Goal: Task Accomplishment & Management: Complete application form

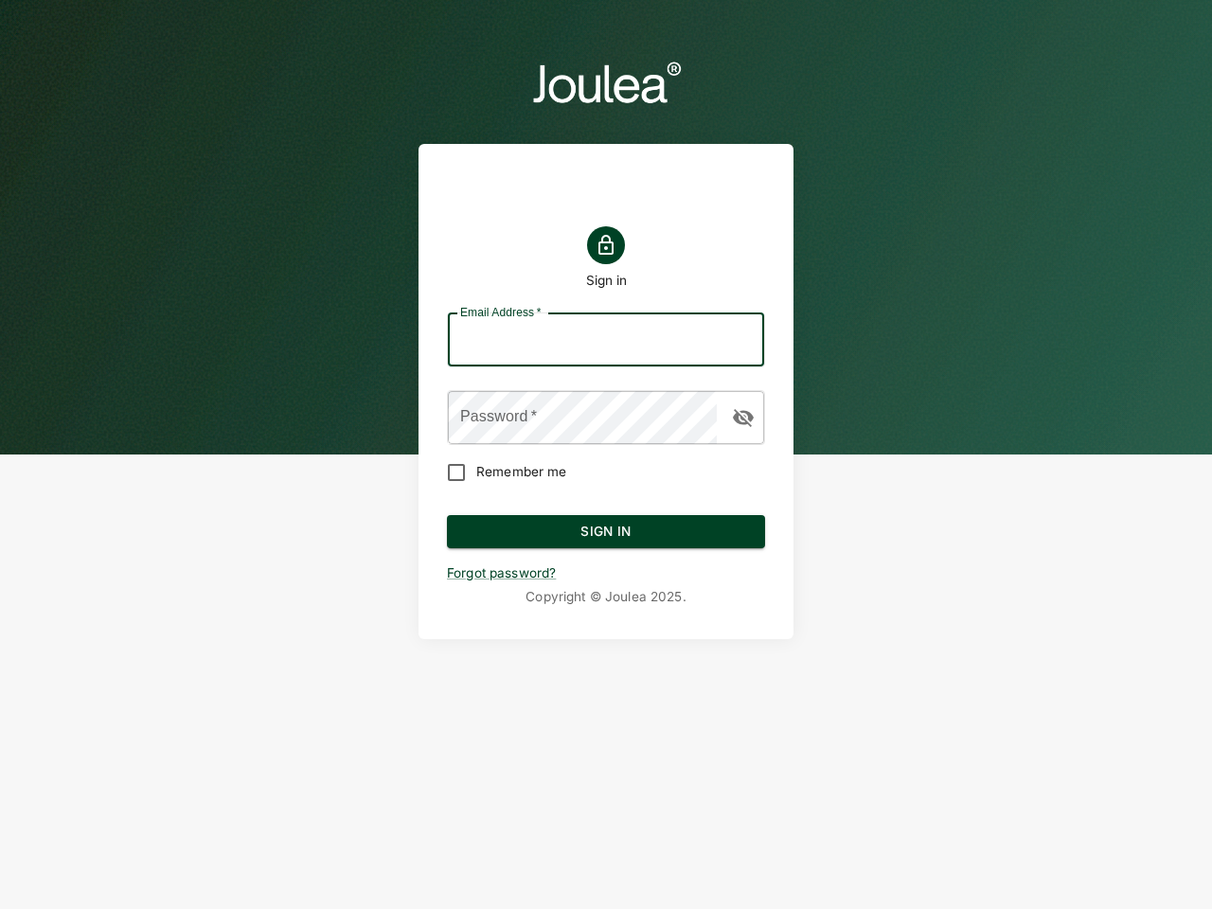
click at [606, 340] on input "Email Address   *" at bounding box center [606, 339] width 316 height 53
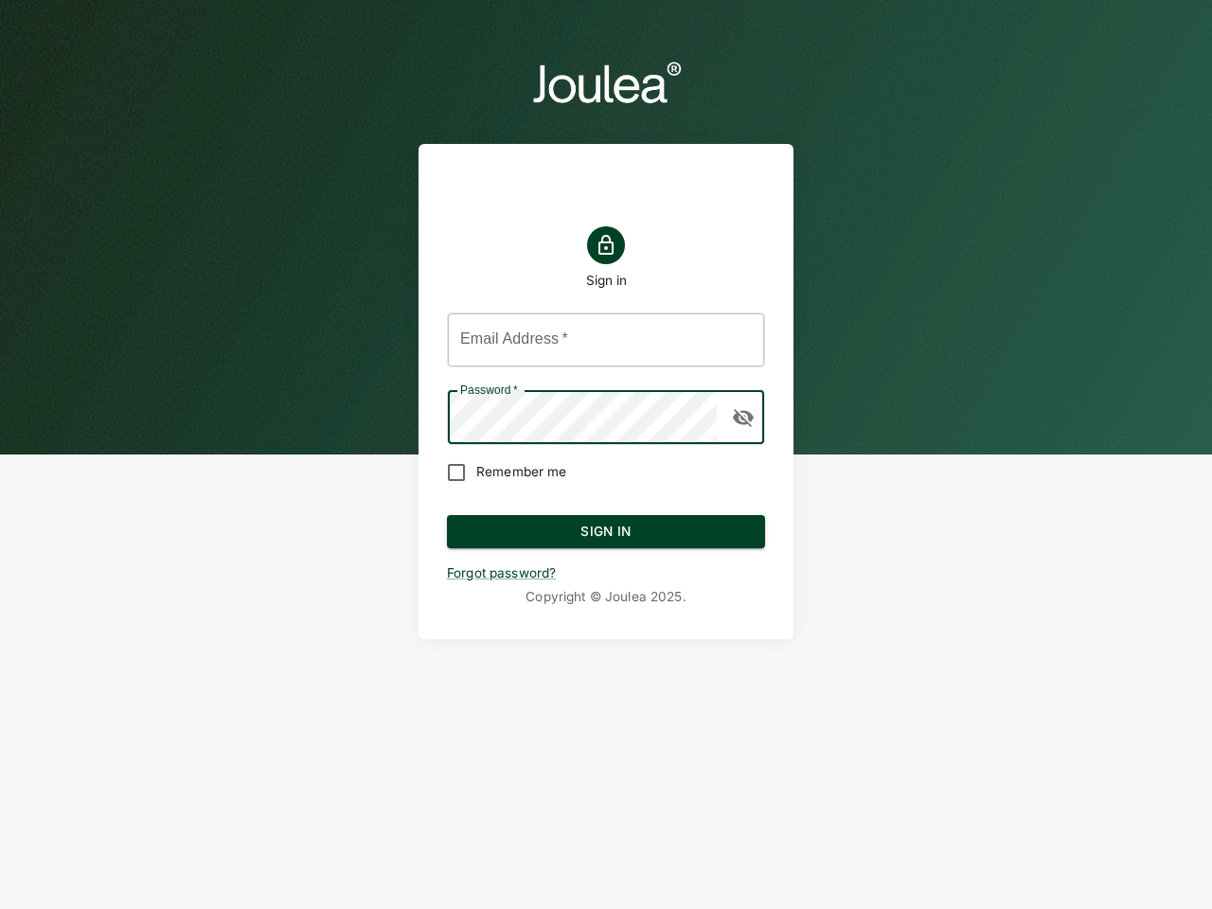
click at [743, 418] on icon "button" at bounding box center [743, 418] width 21 height 18
